Goal: Transaction & Acquisition: Purchase product/service

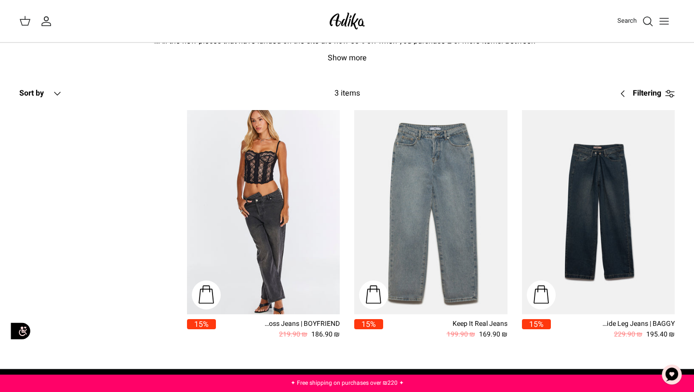
scroll to position [48, 0]
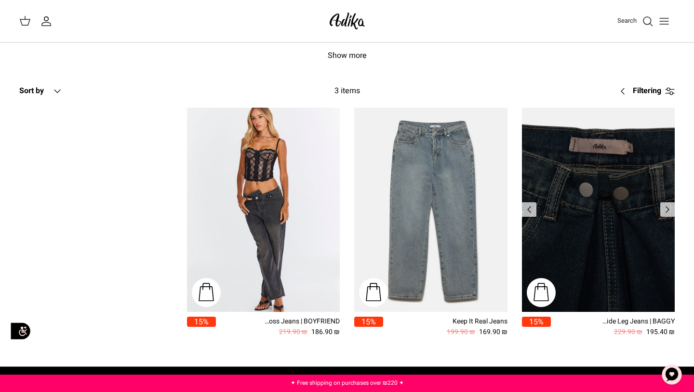
click at [584, 201] on img "It's a Moment Wide Leg Jeans | BAGGY" at bounding box center [598, 210] width 153 height 204
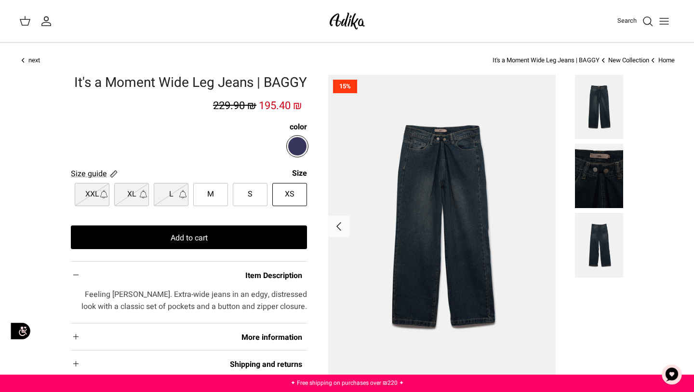
click at [622, 21] on font "Search" at bounding box center [627, 20] width 19 height 9
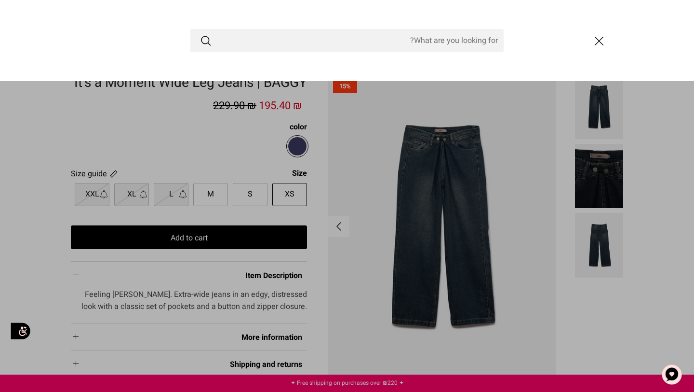
click at [462, 37] on input "Search Store" at bounding box center [346, 40] width 313 height 23
type input "bodysuits"
click at [200, 34] on button "Submit" at bounding box center [206, 40] width 12 height 13
